Goal: Information Seeking & Learning: Learn about a topic

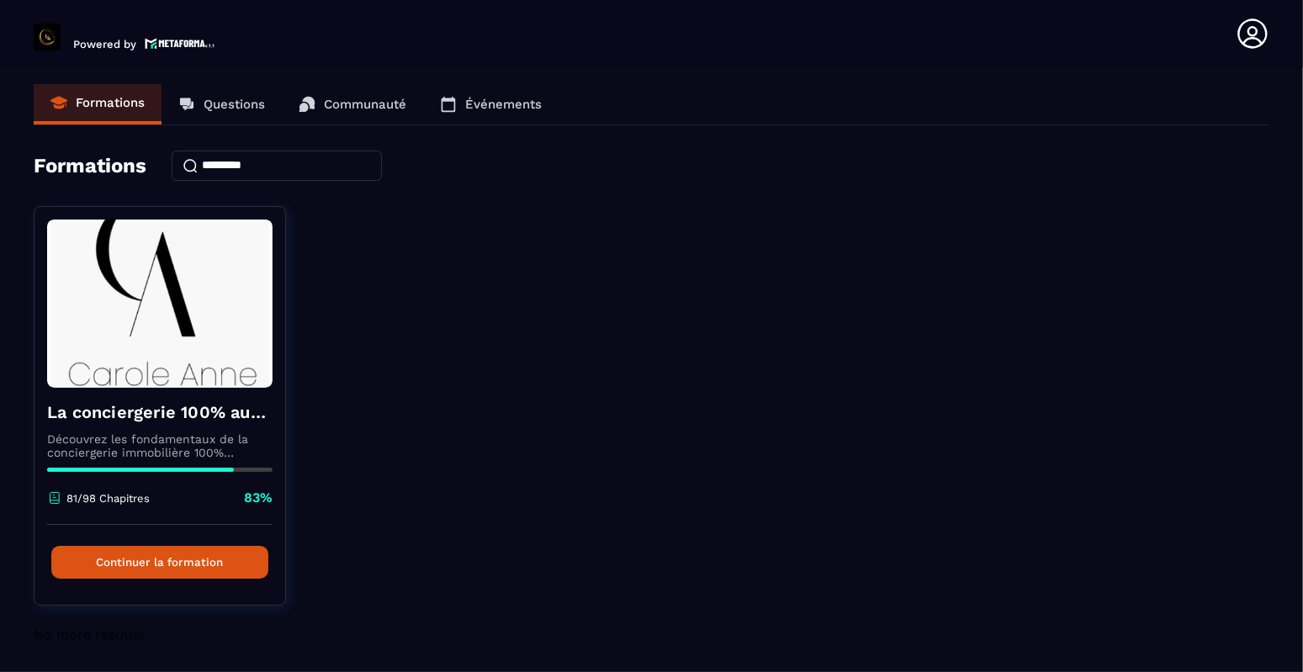
scroll to position [1, 0]
click at [745, 460] on div "La conciergerie 100% automatisée Découvrez les fondamentaux de la conciergerie …" at bounding box center [652, 415] width 1236 height 421
click at [269, 100] on link "Questions" at bounding box center [222, 104] width 120 height 40
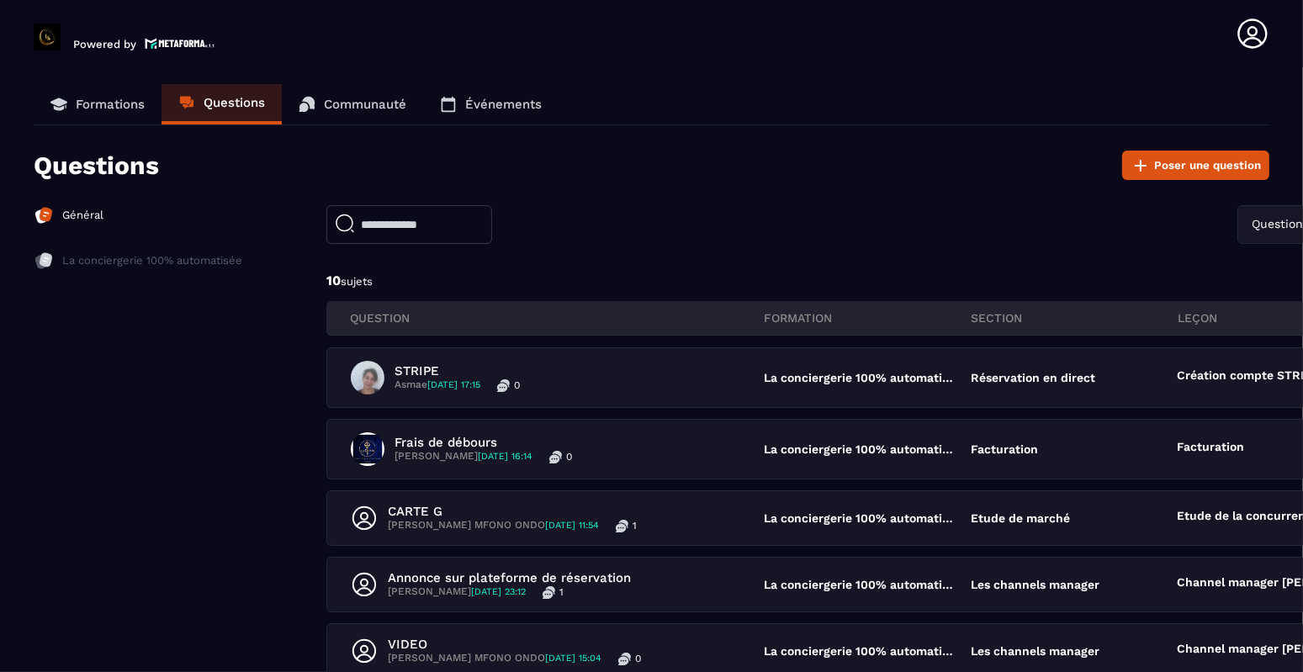
click at [104, 88] on link "Formations" at bounding box center [98, 104] width 128 height 40
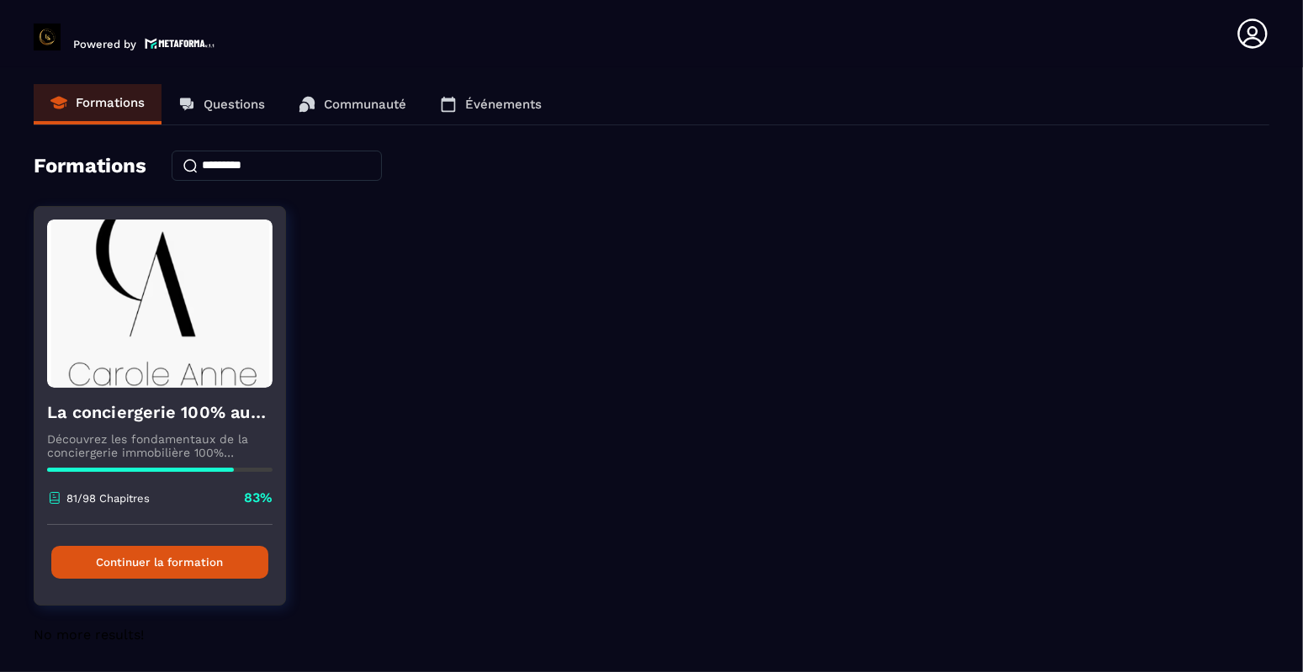
click at [189, 566] on button "Continuer la formation" at bounding box center [159, 562] width 217 height 33
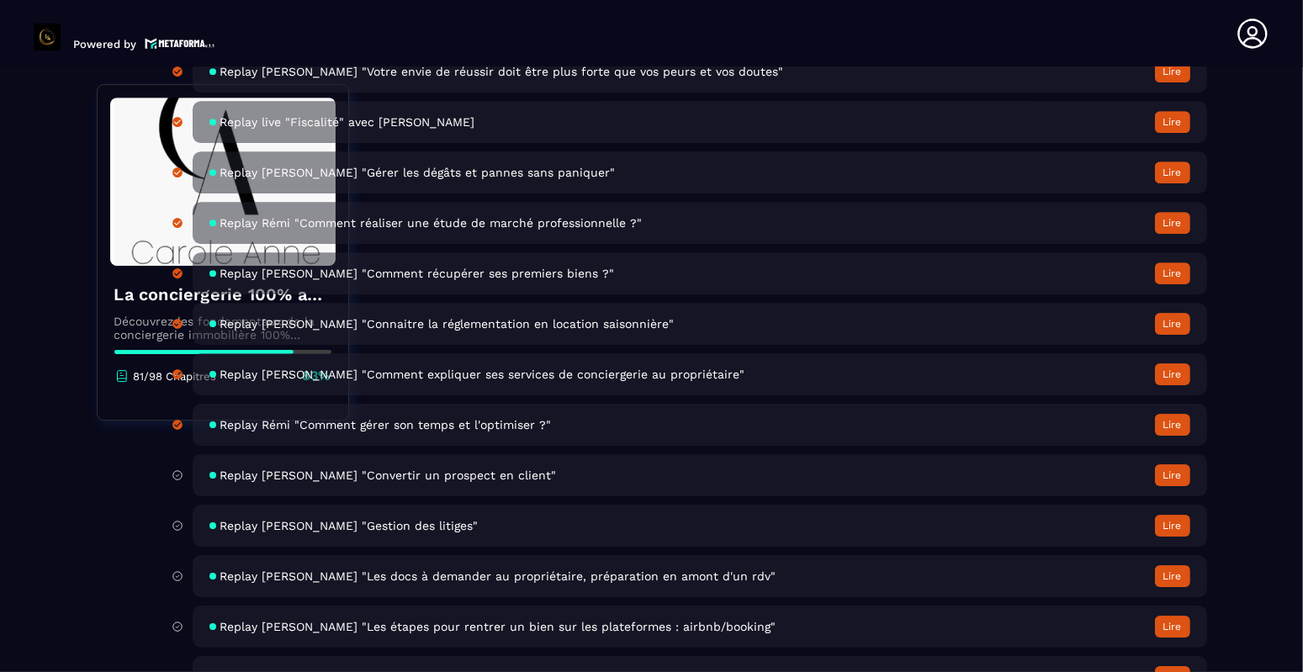
scroll to position [5637, 0]
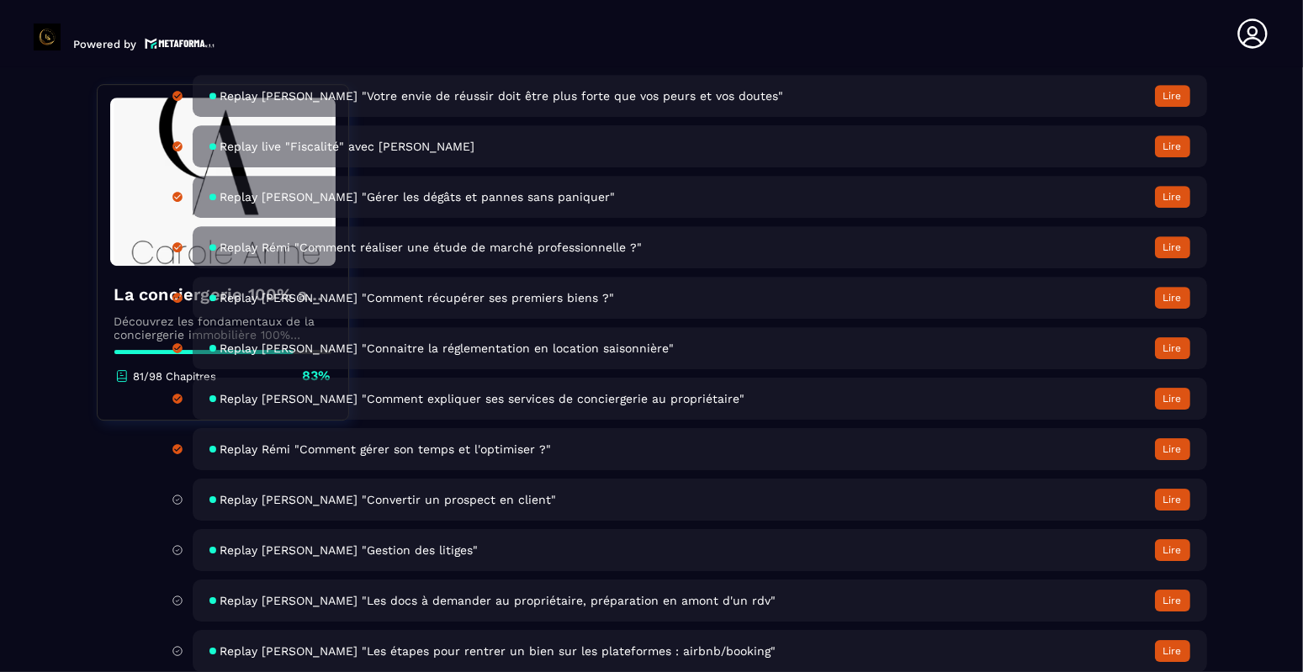
click at [268, 507] on span "Replay [PERSON_NAME] "Convertir un prospect en client"" at bounding box center [388, 499] width 337 height 13
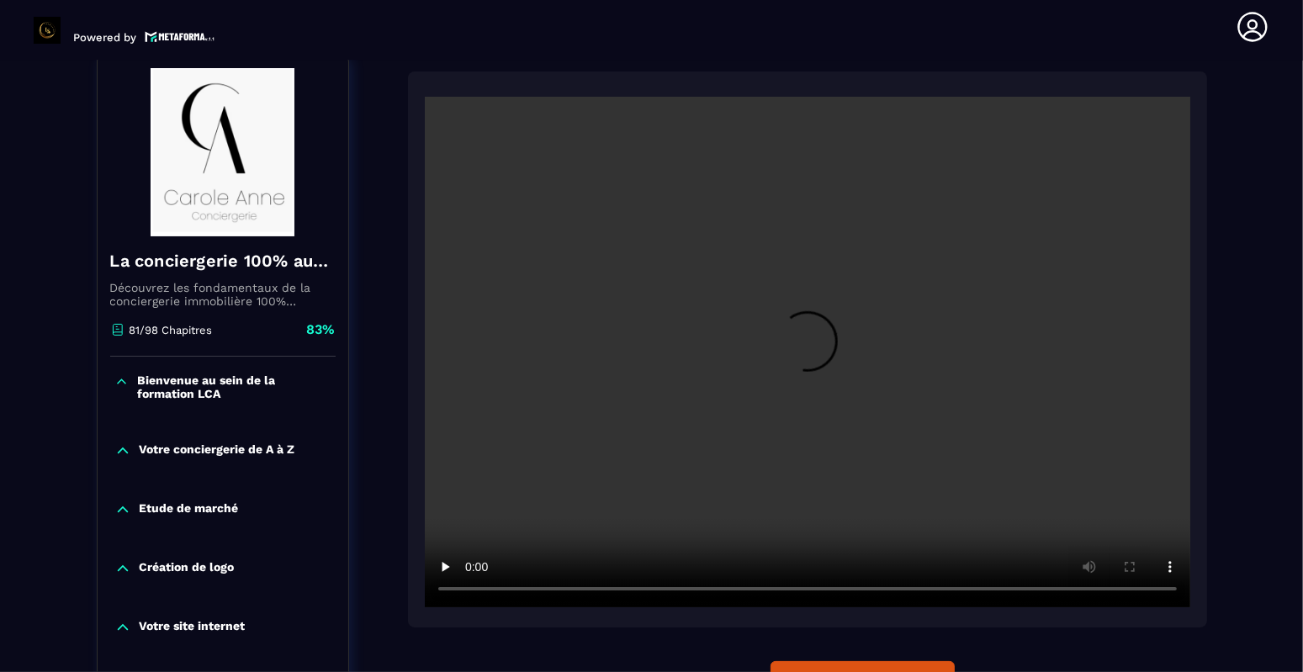
scroll to position [4, 0]
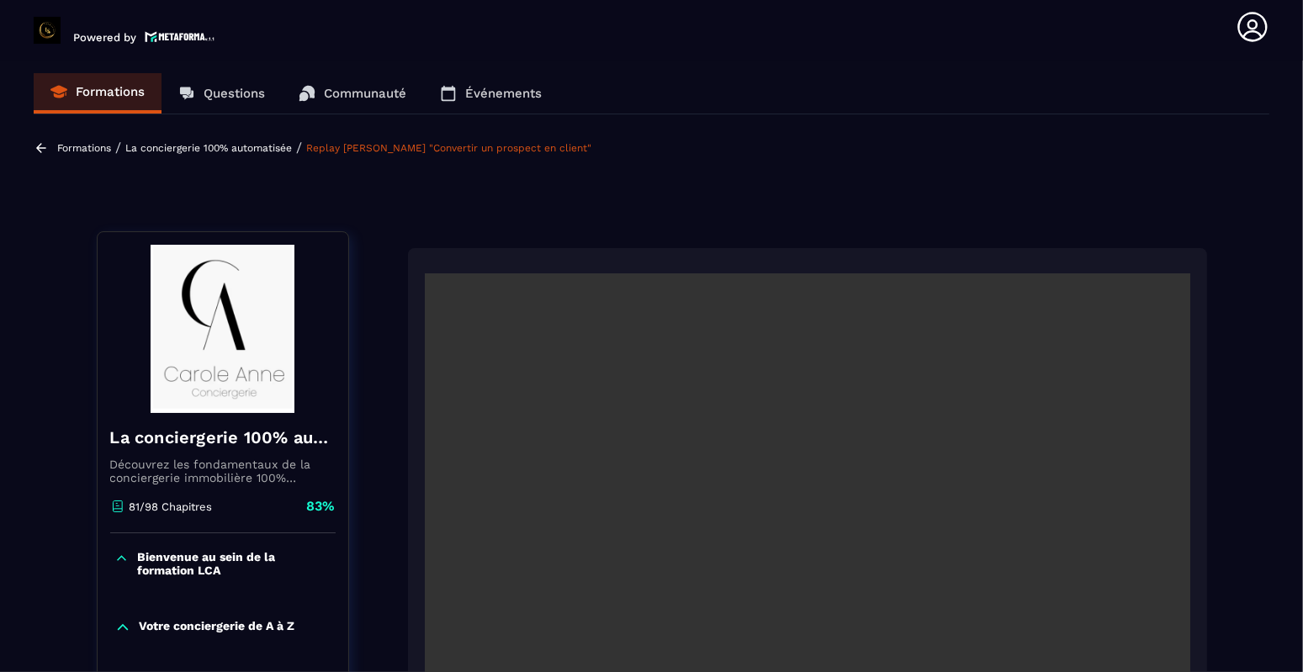
click at [503, 146] on link "Replay [PERSON_NAME] "Convertir un prospect en client"" at bounding box center [448, 148] width 285 height 12
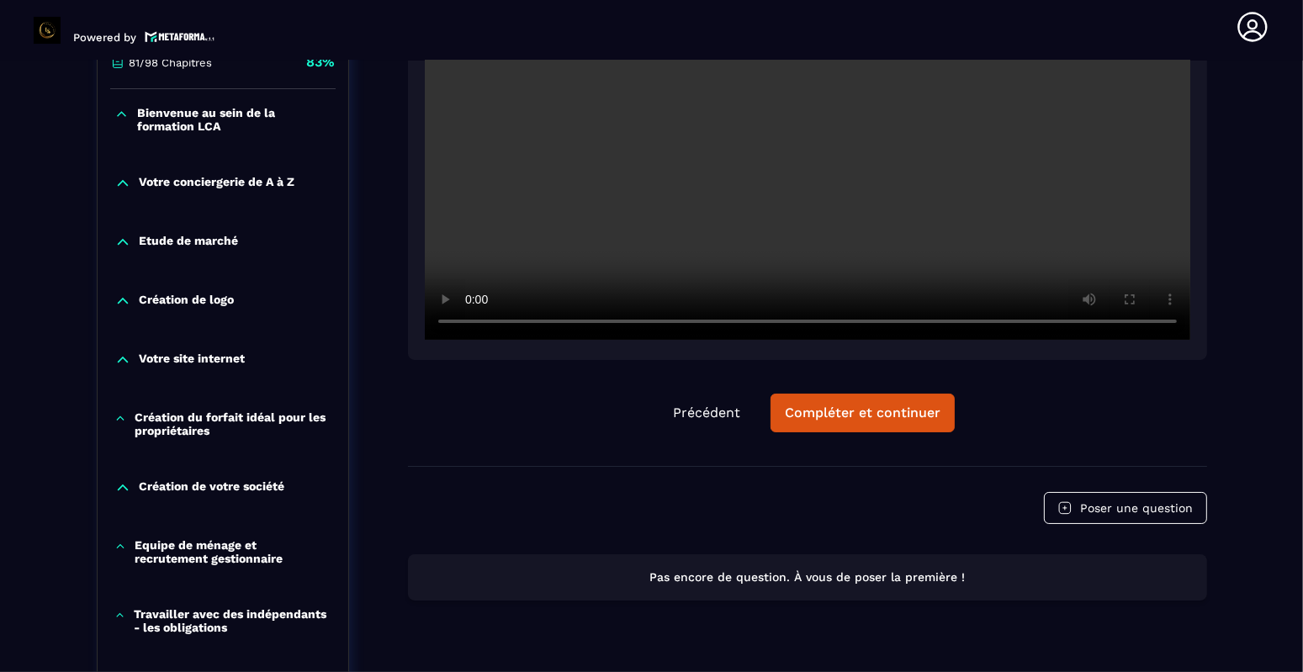
scroll to position [509, 0]
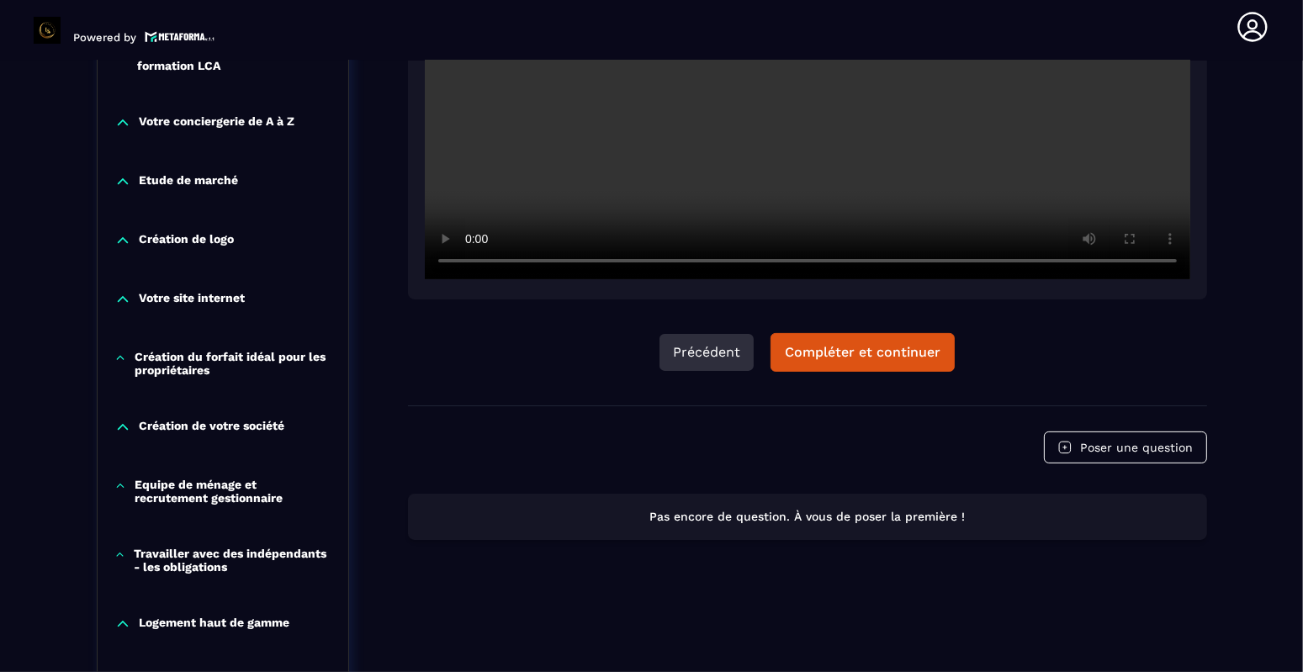
click at [690, 357] on button "Précédent" at bounding box center [707, 352] width 94 height 37
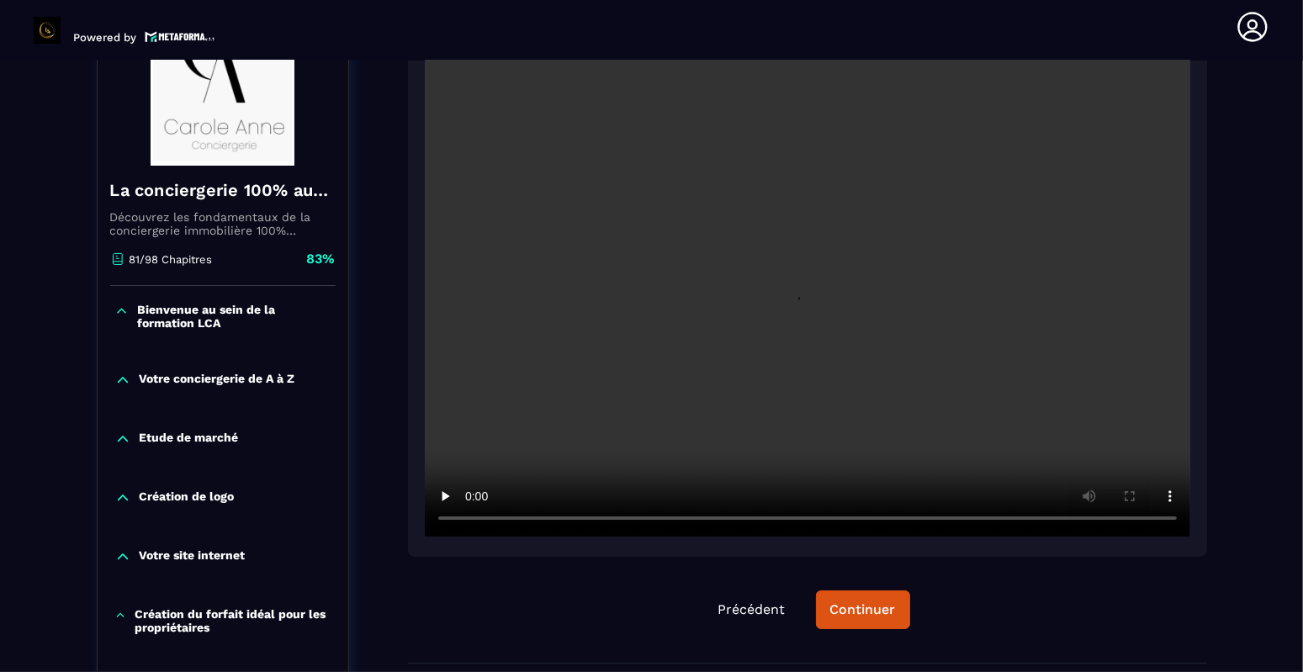
scroll to position [252, 0]
